Goal: Use online tool/utility

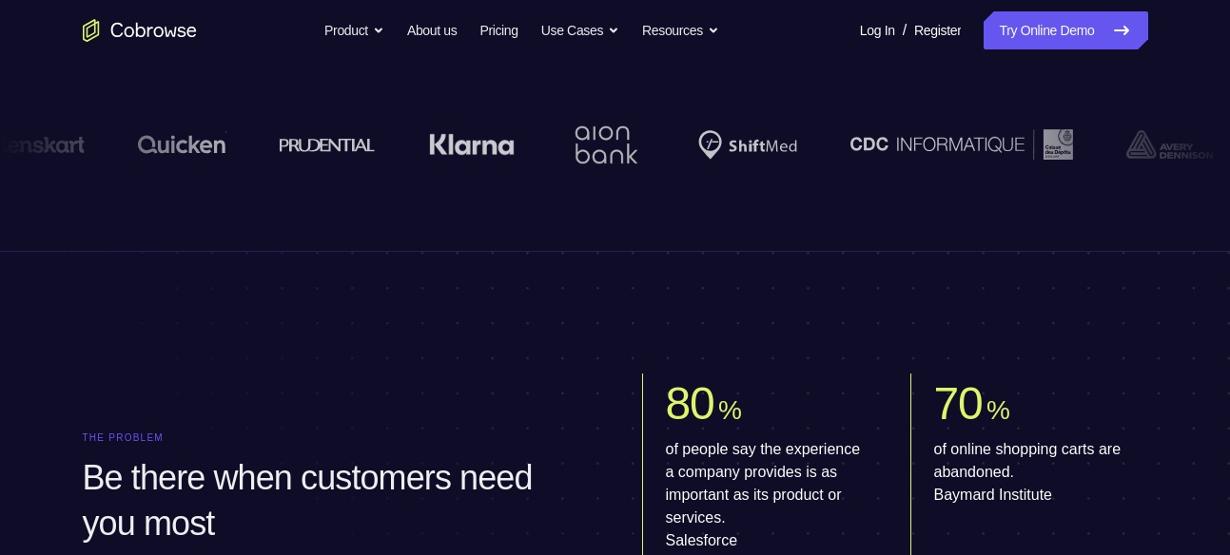
scroll to position [714, 0]
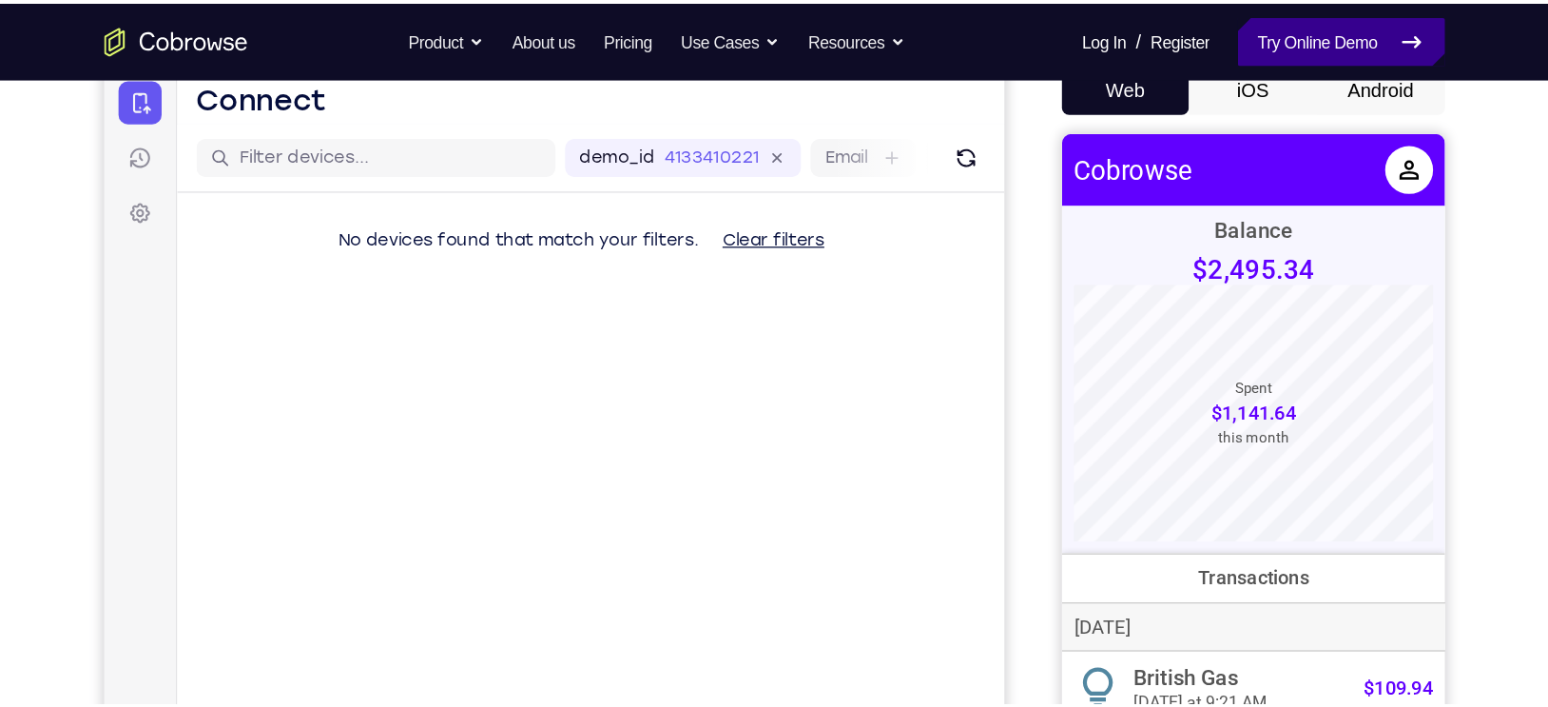
scroll to position [196, 0]
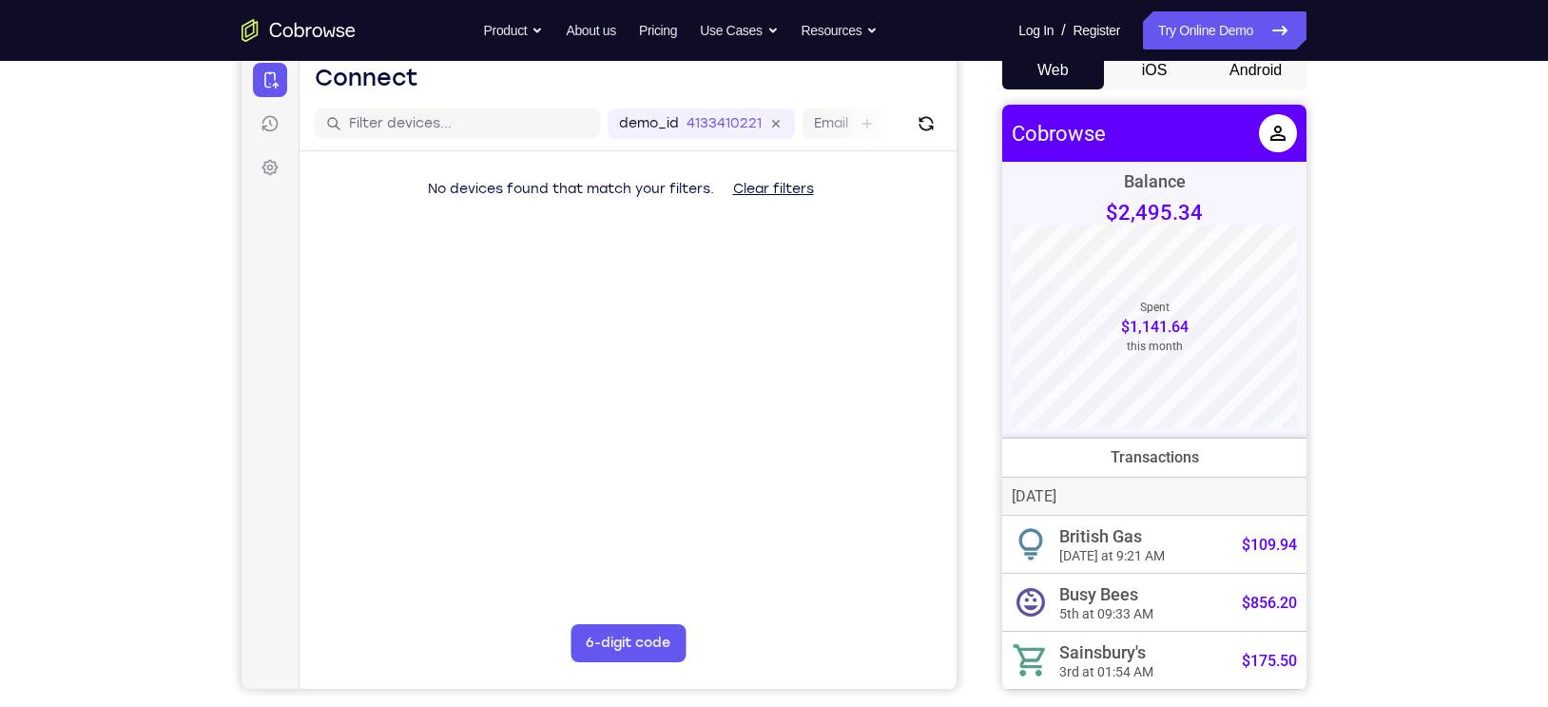
drag, startPoint x: 1114, startPoint y: 25, endPoint x: 962, endPoint y: 343, distance: 353.1
click at [962, 343] on div "Your Support Agent Your Customer Web iOS Android" at bounding box center [774, 338] width 1065 height 703
click at [1229, 70] on button "Android" at bounding box center [1256, 70] width 102 height 38
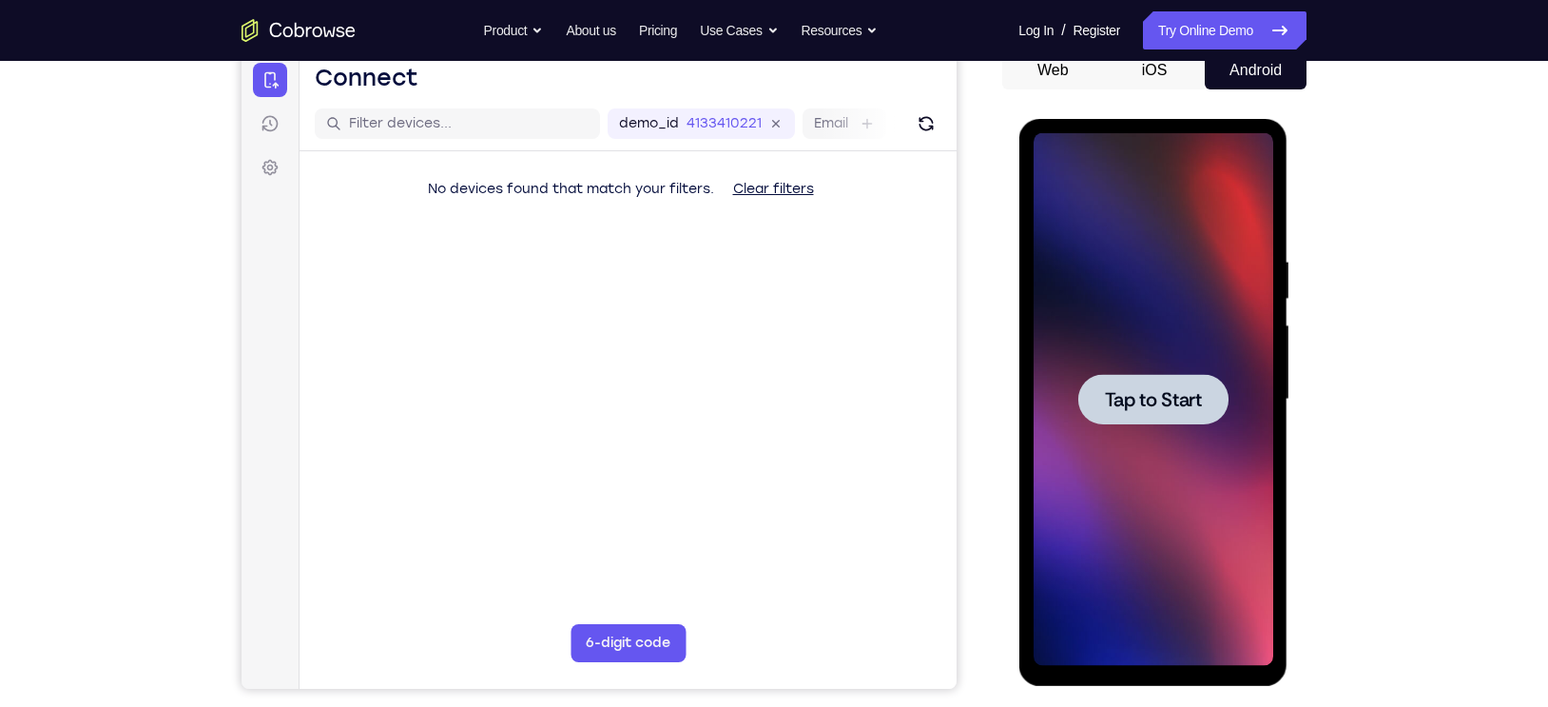
scroll to position [0, 0]
click at [1126, 402] on span "Tap to Start" at bounding box center [1152, 399] width 97 height 19
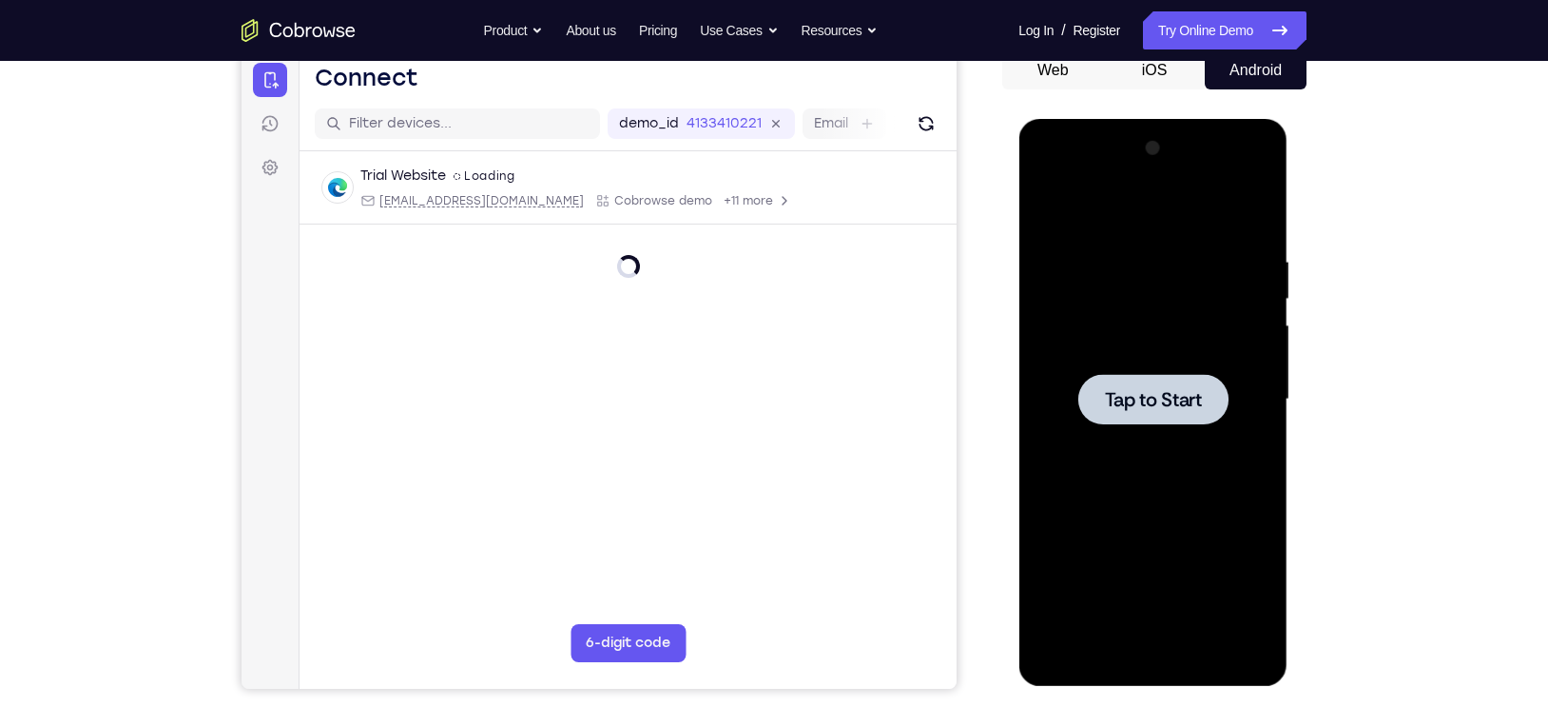
click at [1152, 409] on span "Tap to Start" at bounding box center [1152, 399] width 97 height 19
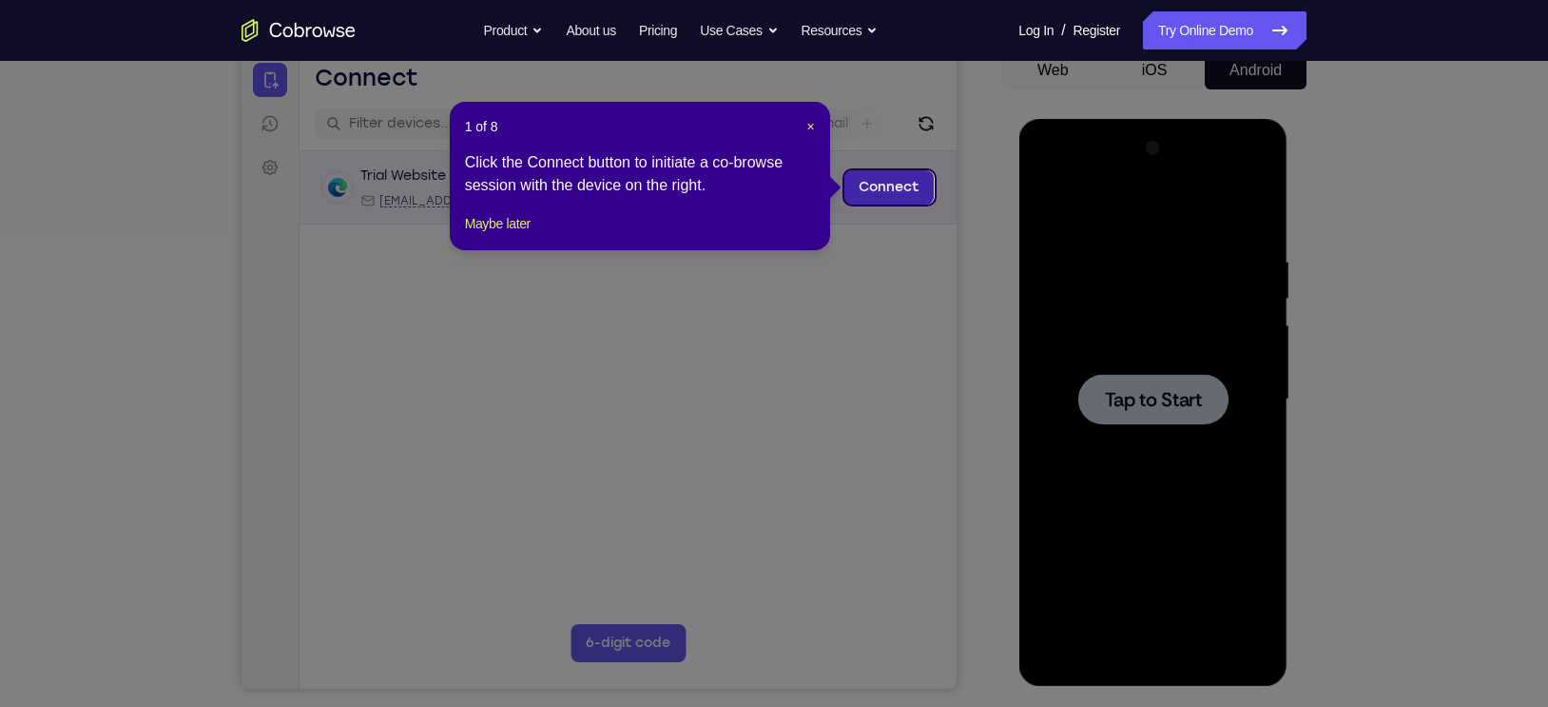
click at [898, 199] on link "Connect" at bounding box center [889, 187] width 90 height 34
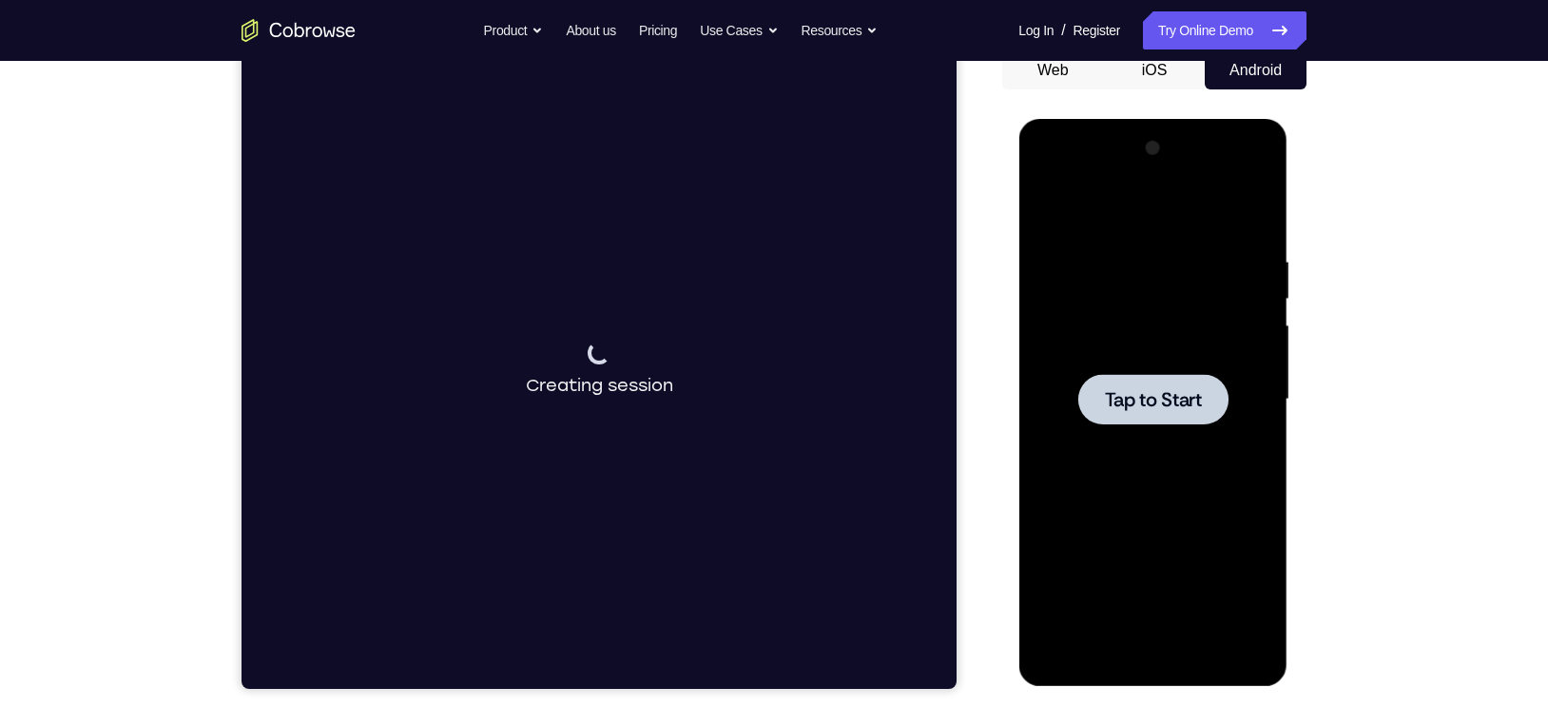
click at [1132, 425] on div at bounding box center [1153, 399] width 240 height 533
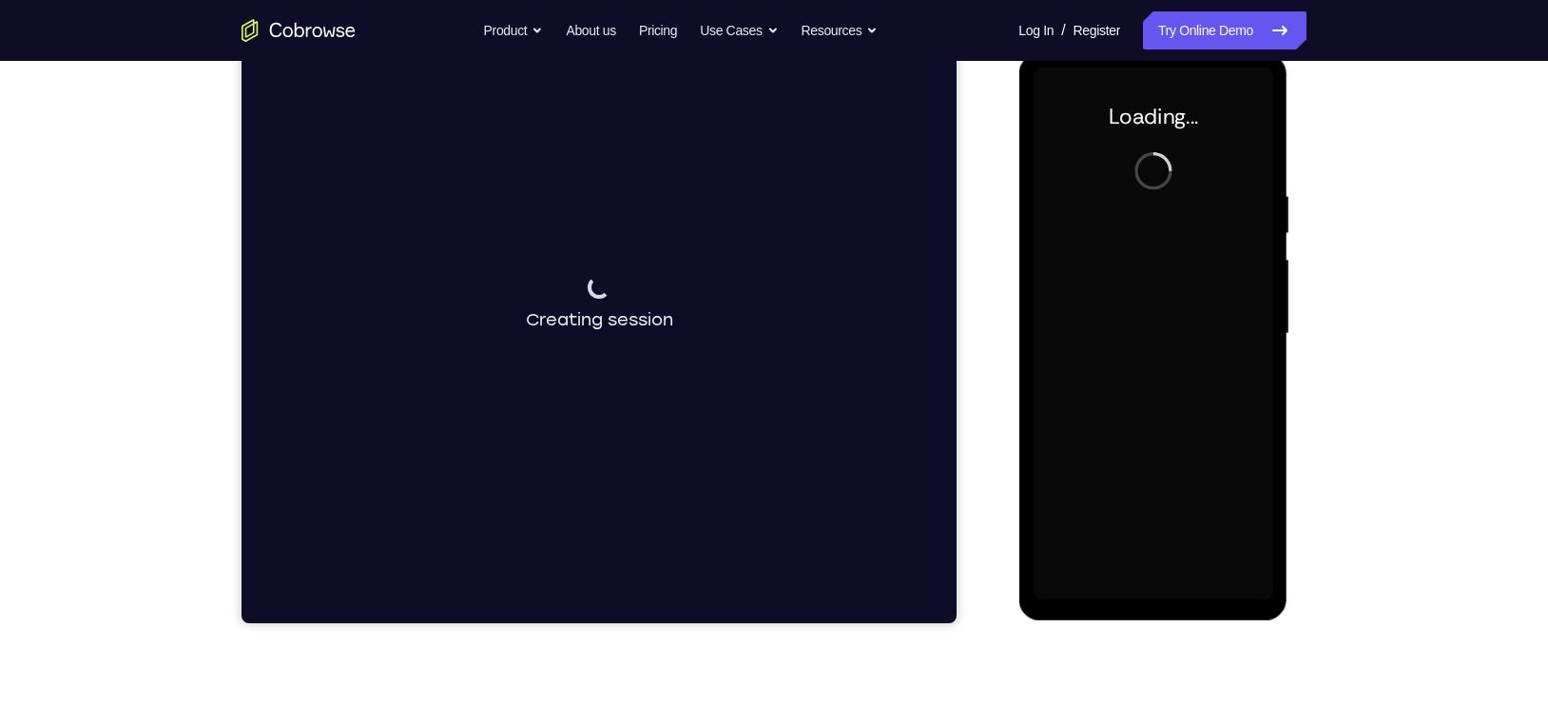
scroll to position [248, 0]
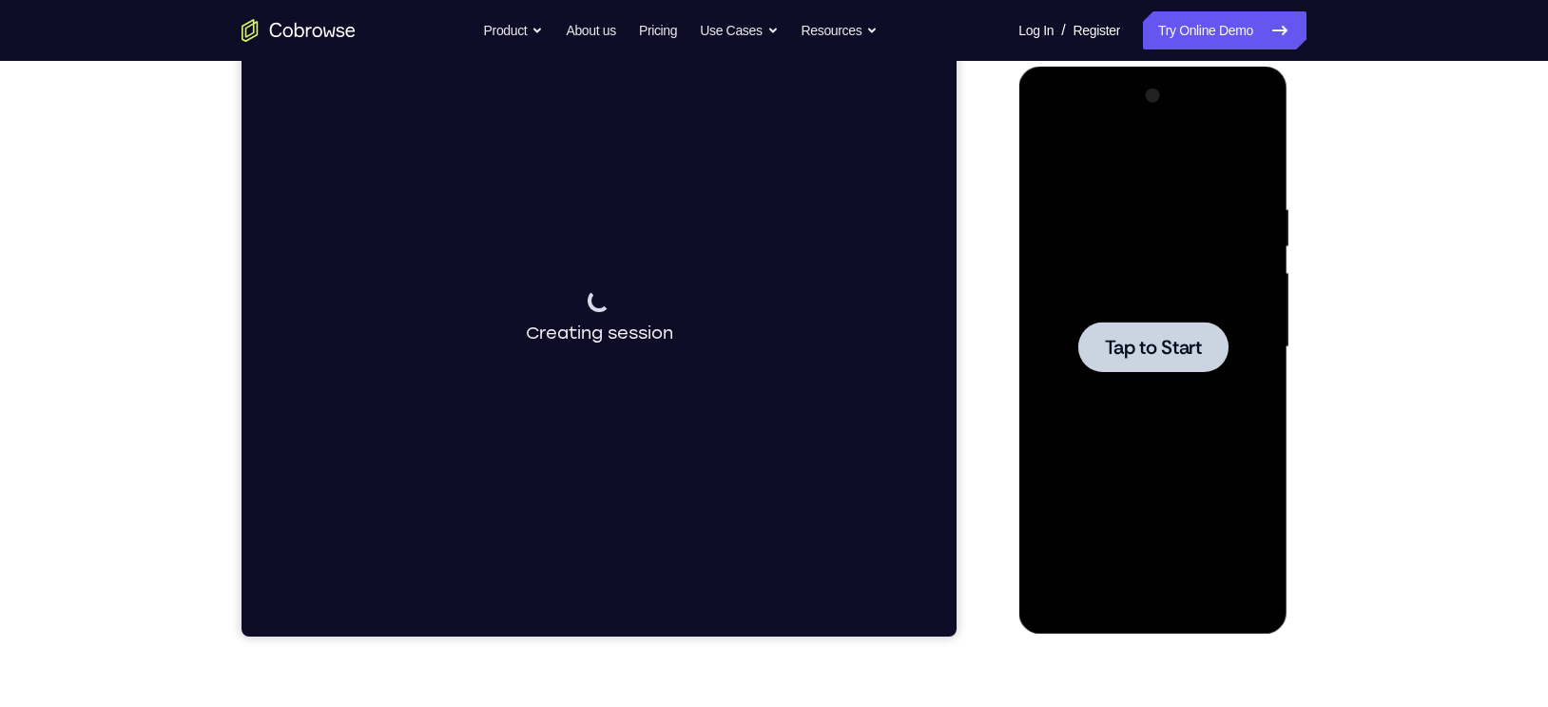
click at [1156, 333] on div at bounding box center [1153, 346] width 150 height 50
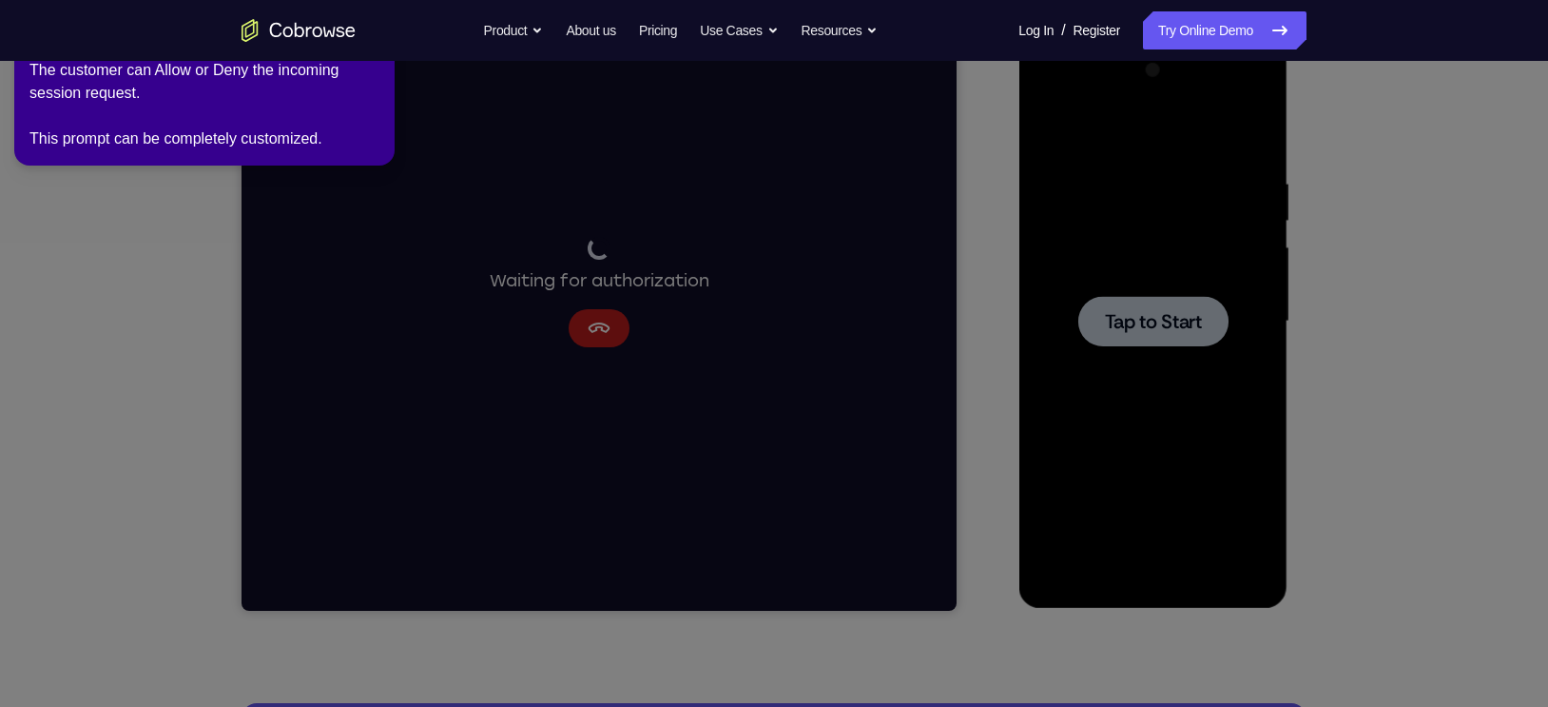
scroll to position [269, 0]
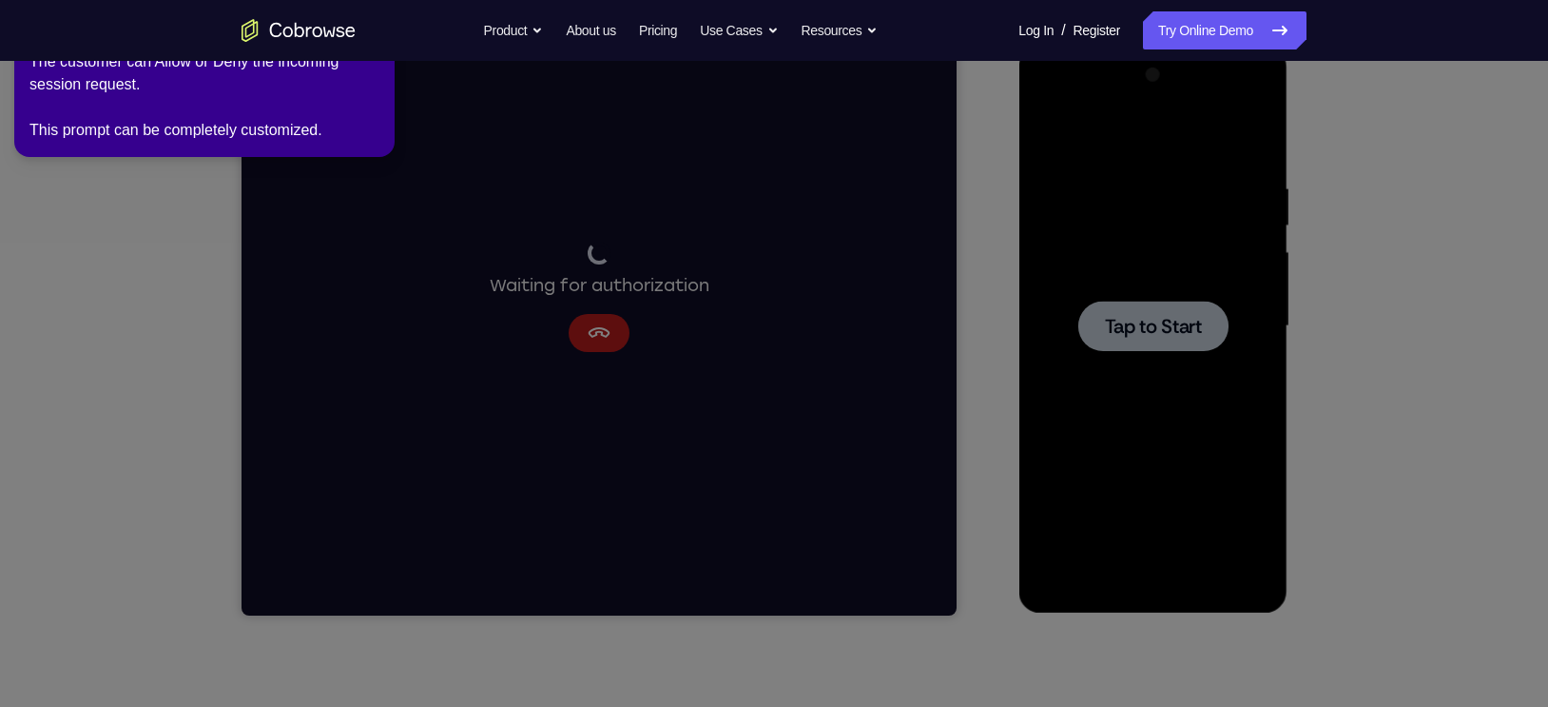
click at [569, 327] on icon at bounding box center [779, 349] width 1574 height 714
click at [576, 307] on icon at bounding box center [779, 349] width 1574 height 714
click at [591, 333] on icon at bounding box center [779, 349] width 1574 height 714
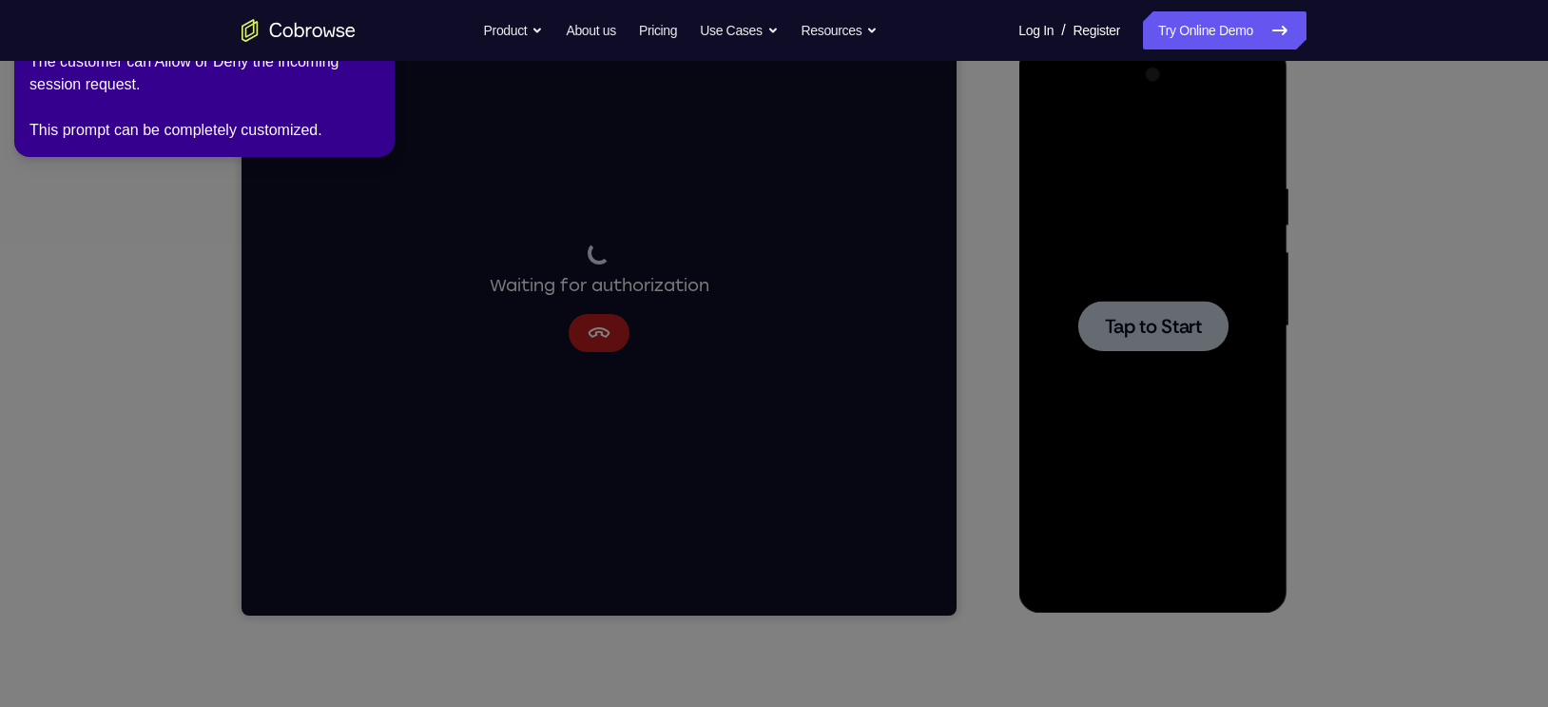
click at [591, 333] on icon at bounding box center [779, 349] width 1574 height 714
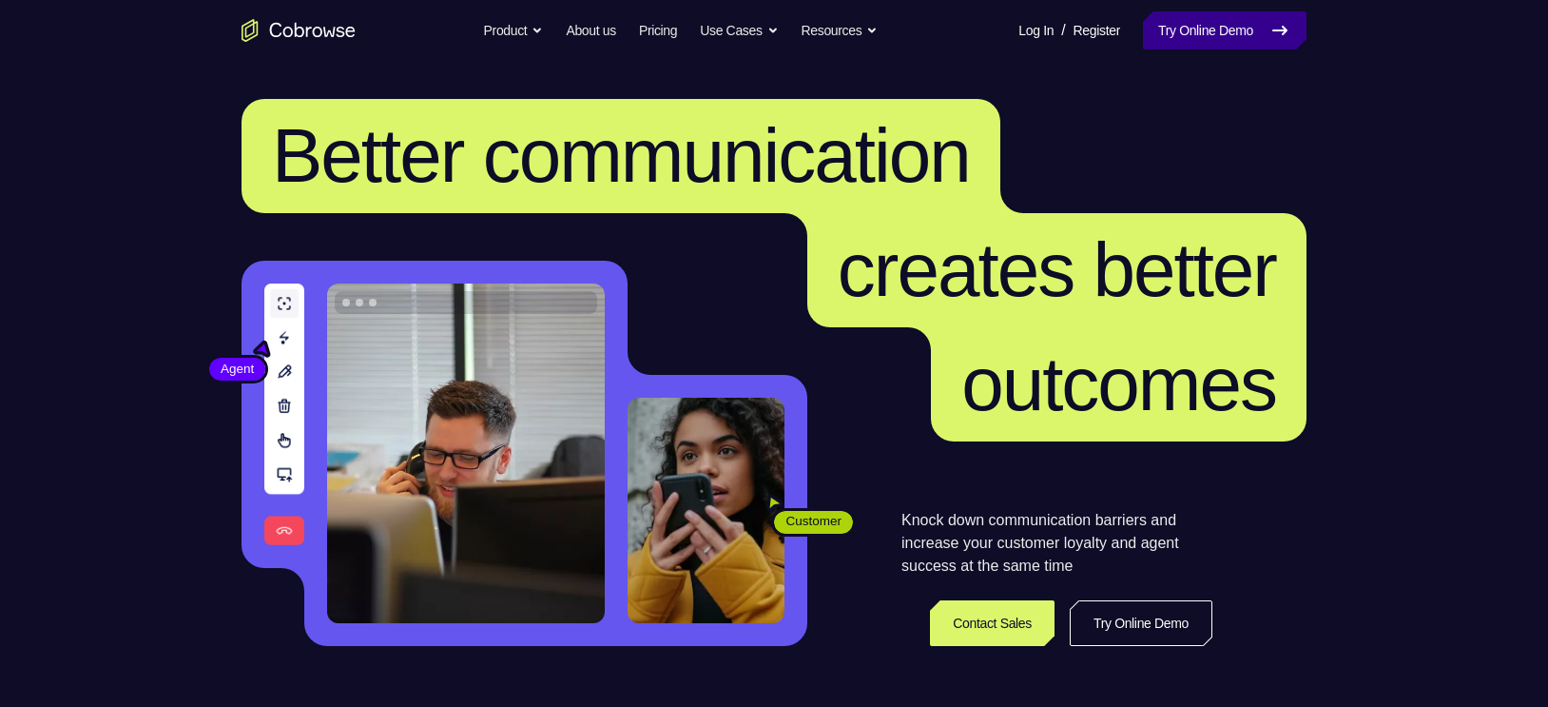
click at [1234, 43] on link "Try Online Demo" at bounding box center [1225, 30] width 164 height 38
